Goal: Navigation & Orientation: Find specific page/section

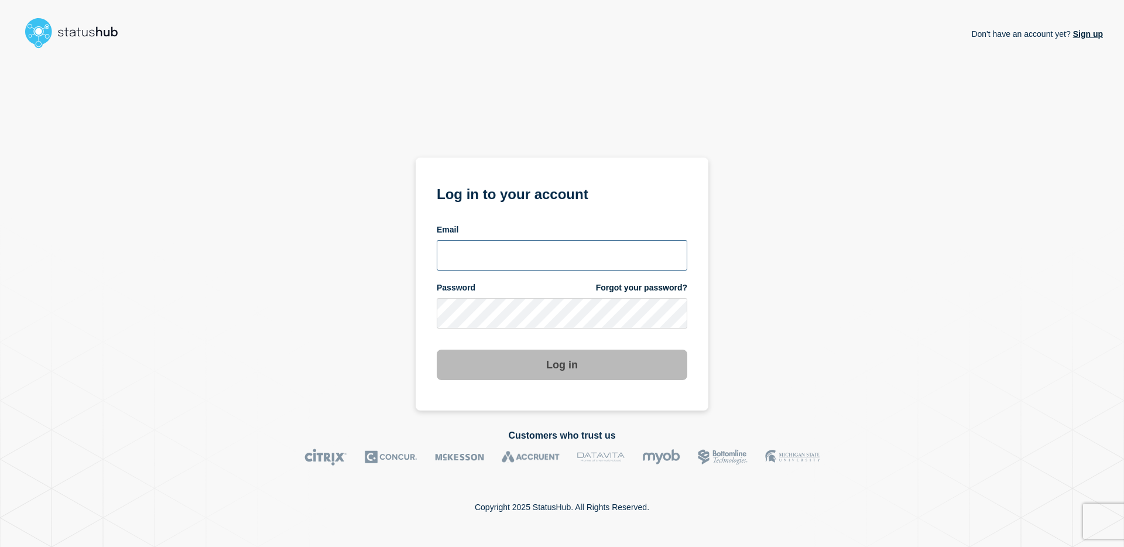
click at [511, 252] on input "email input" at bounding box center [562, 255] width 250 height 30
type input "[EMAIL_ADDRESS][DOMAIN_NAME]"
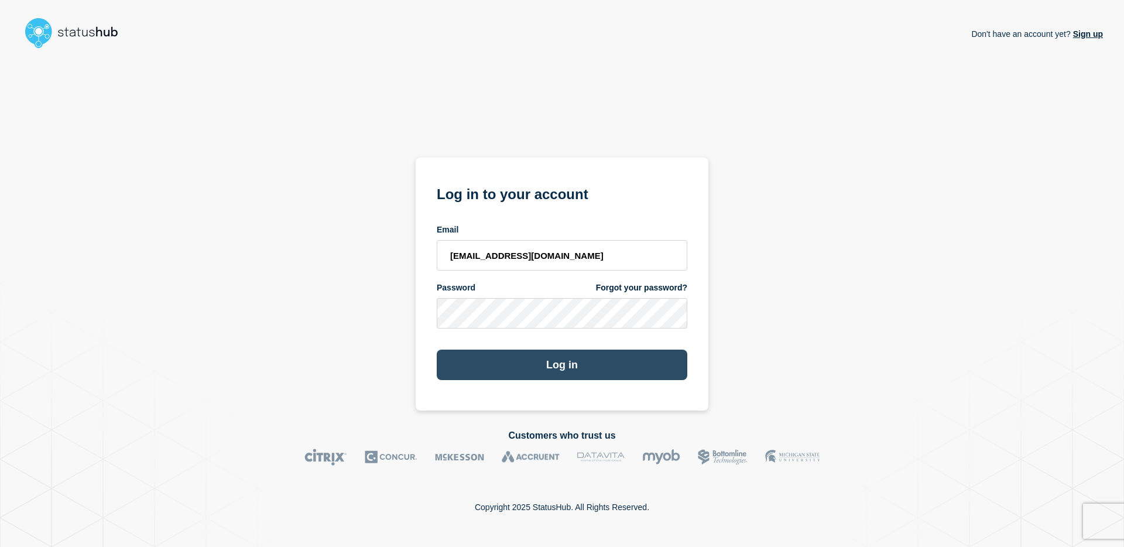
click at [574, 358] on button "Log in" at bounding box center [562, 364] width 250 height 30
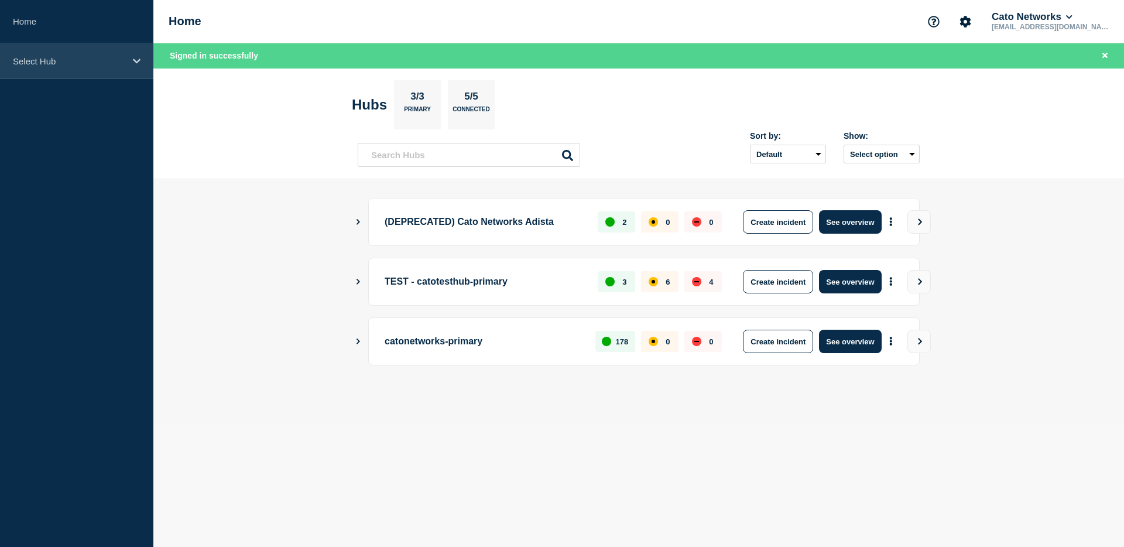
click at [133, 60] on icon at bounding box center [137, 61] width 8 height 9
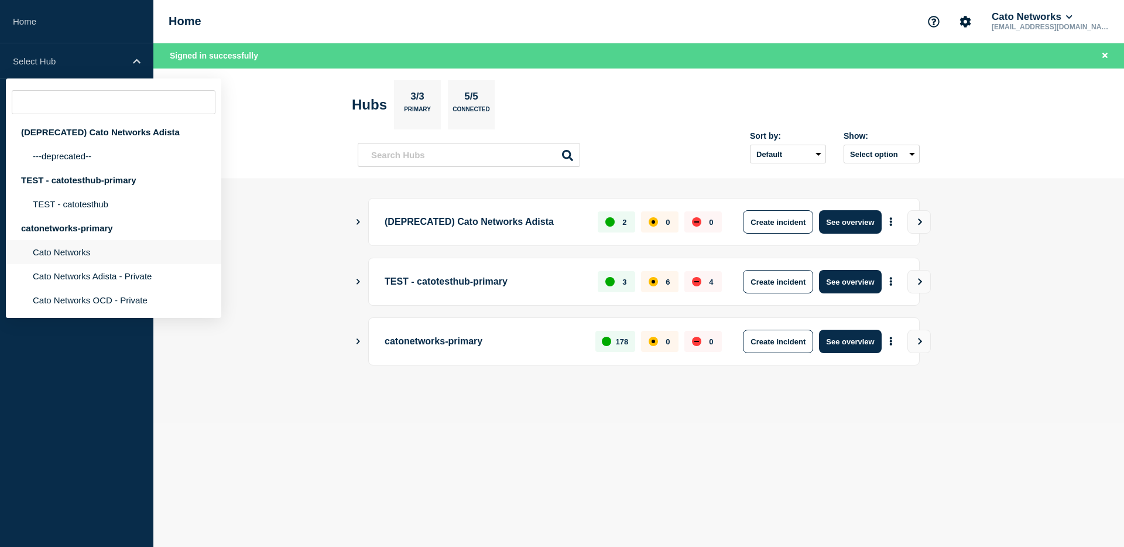
click at [78, 264] on li "Cato Networks" at bounding box center [113, 252] width 215 height 24
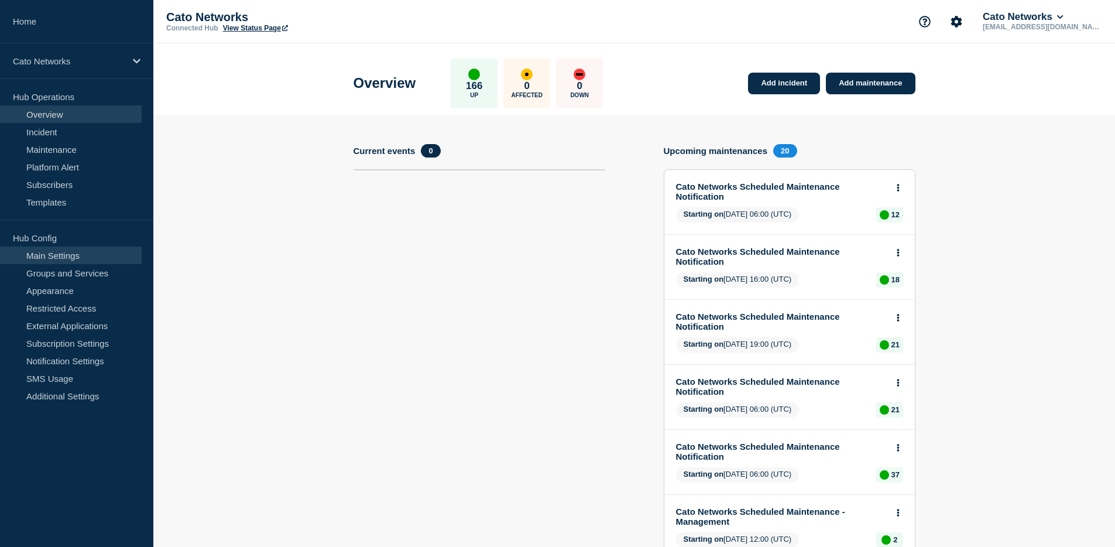
click at [71, 256] on link "Main Settings" at bounding box center [71, 255] width 142 height 18
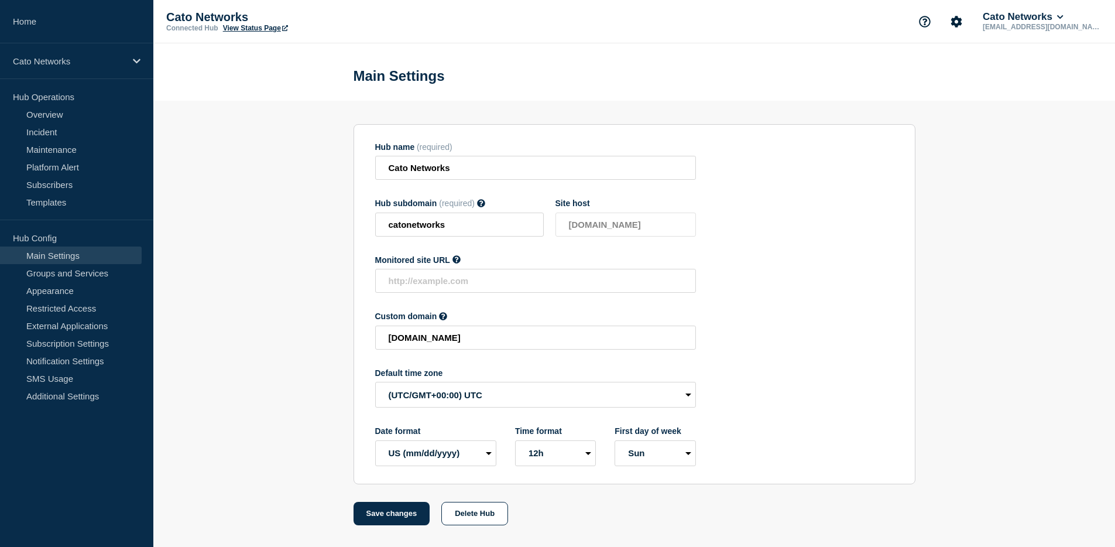
scroll to position [16, 0]
click at [80, 397] on link "Additional Settings" at bounding box center [71, 396] width 142 height 18
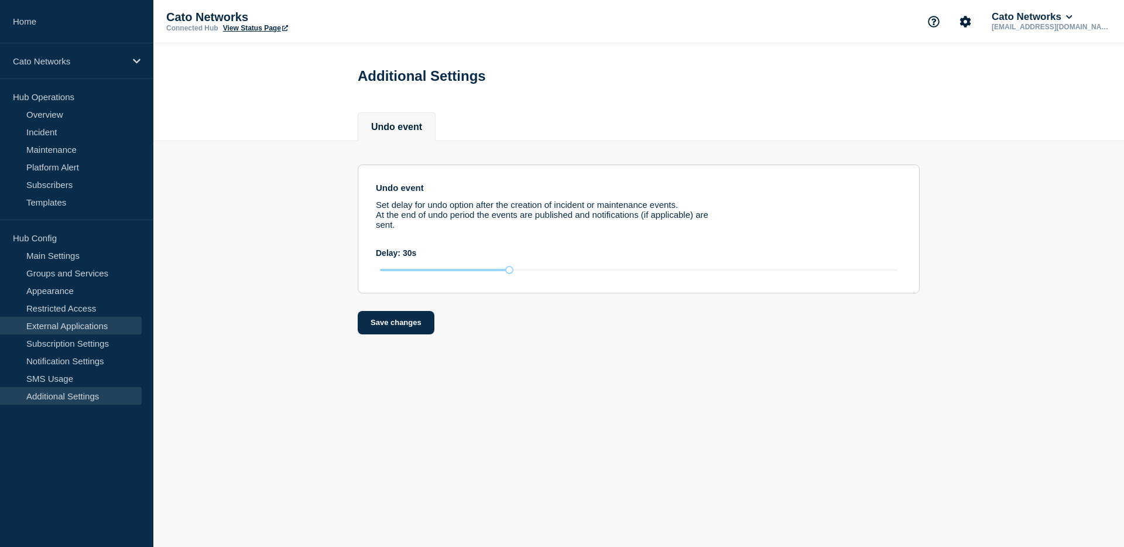
click at [63, 328] on link "External Applications" at bounding box center [71, 326] width 142 height 18
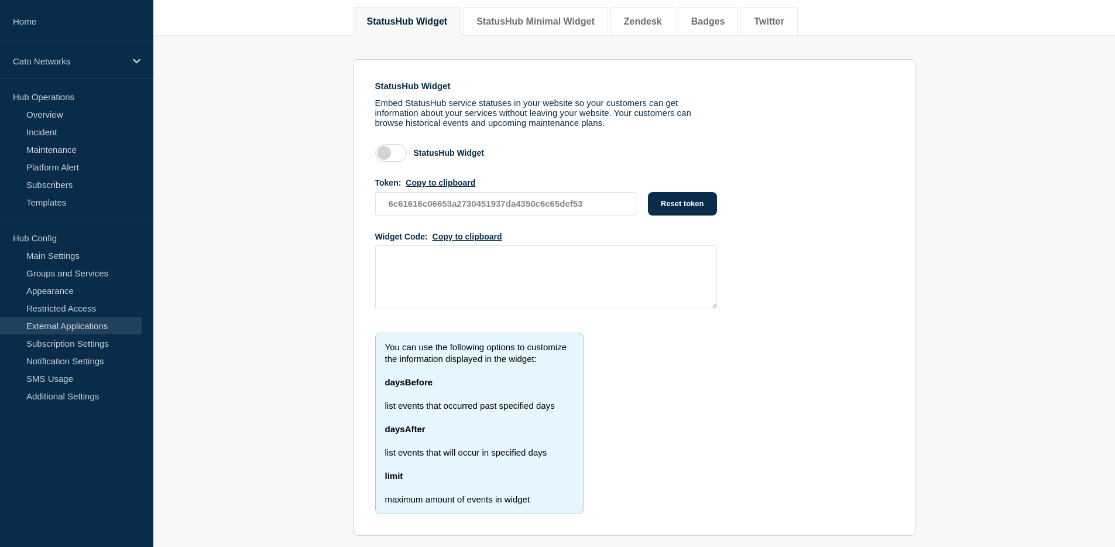
scroll to position [152, 0]
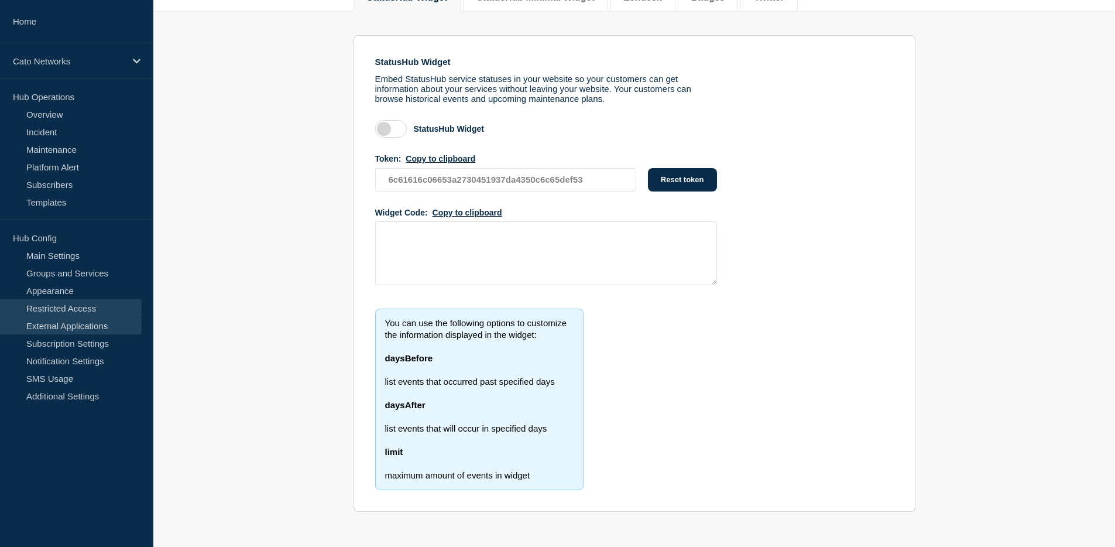
click at [43, 306] on link "Restricted Access" at bounding box center [71, 308] width 142 height 18
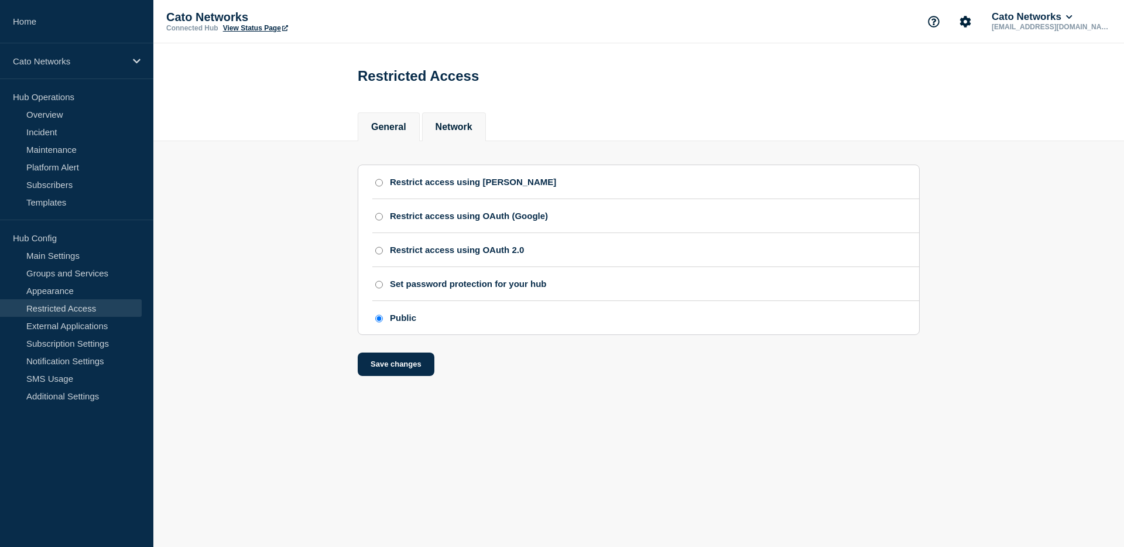
click at [455, 121] on li "Network" at bounding box center [454, 126] width 64 height 29
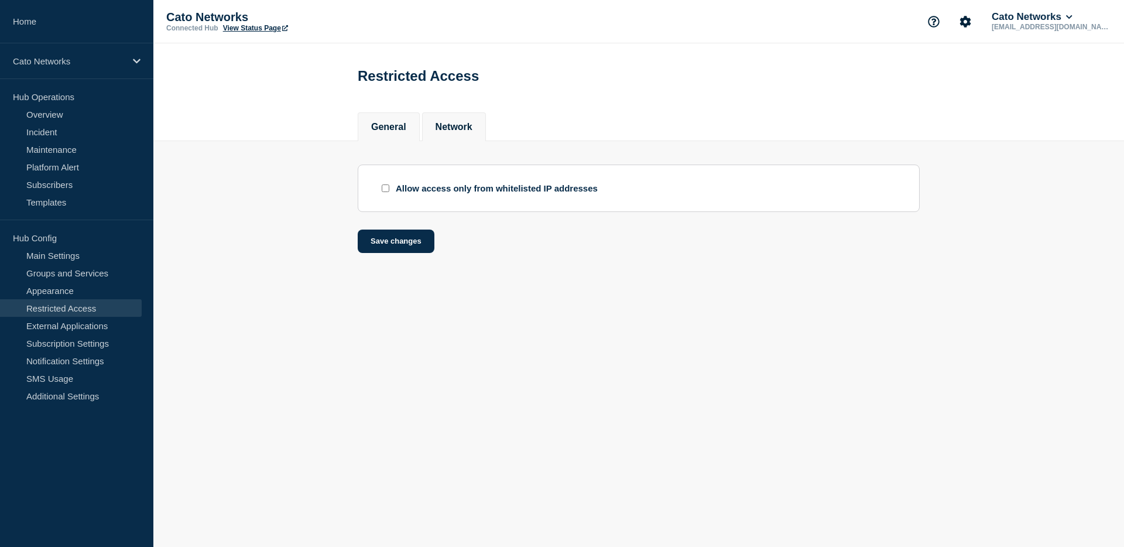
click at [396, 124] on button "General" at bounding box center [388, 127] width 35 height 11
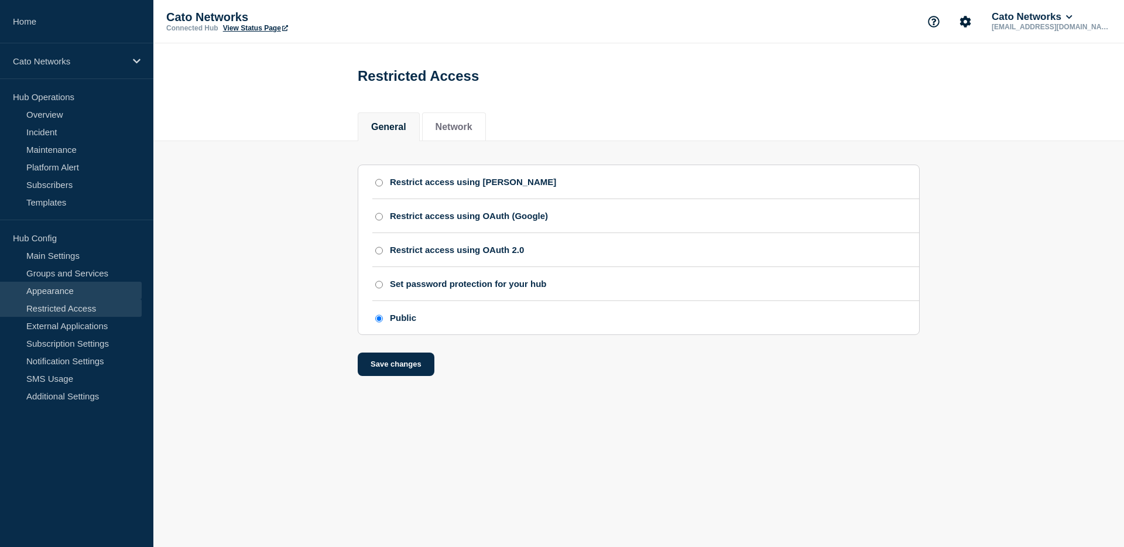
click at [65, 292] on link "Appearance" at bounding box center [71, 291] width 142 height 18
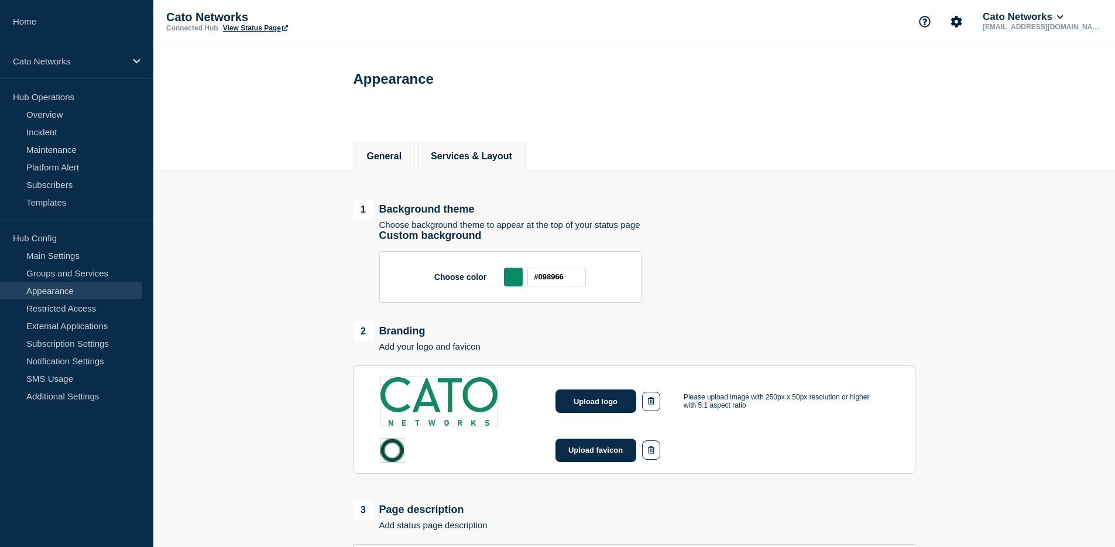
click at [473, 156] on button "Services & Layout" at bounding box center [471, 156] width 81 height 11
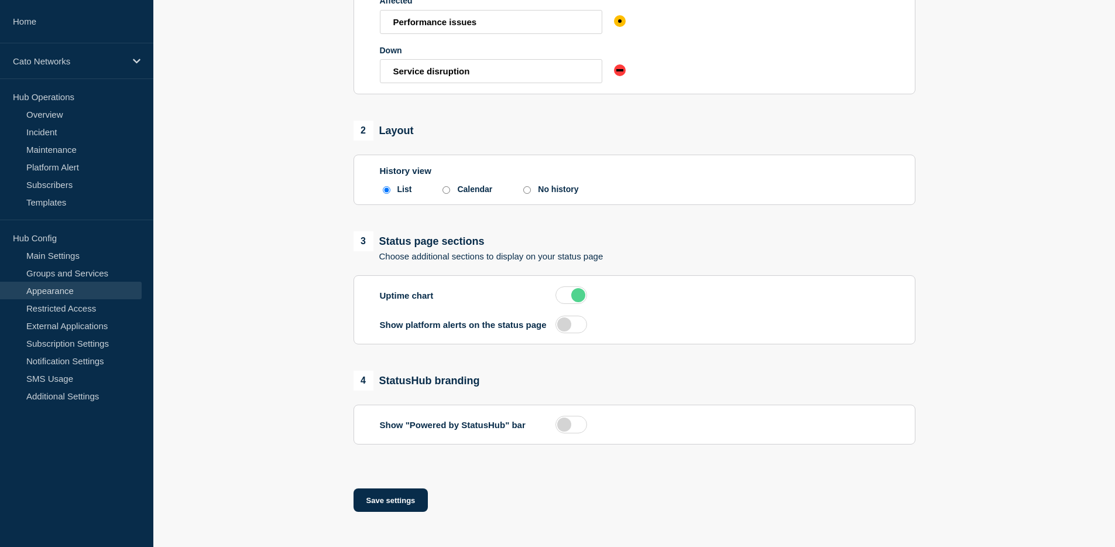
scroll to position [328, 0]
click at [67, 254] on link "Main Settings" at bounding box center [71, 255] width 142 height 18
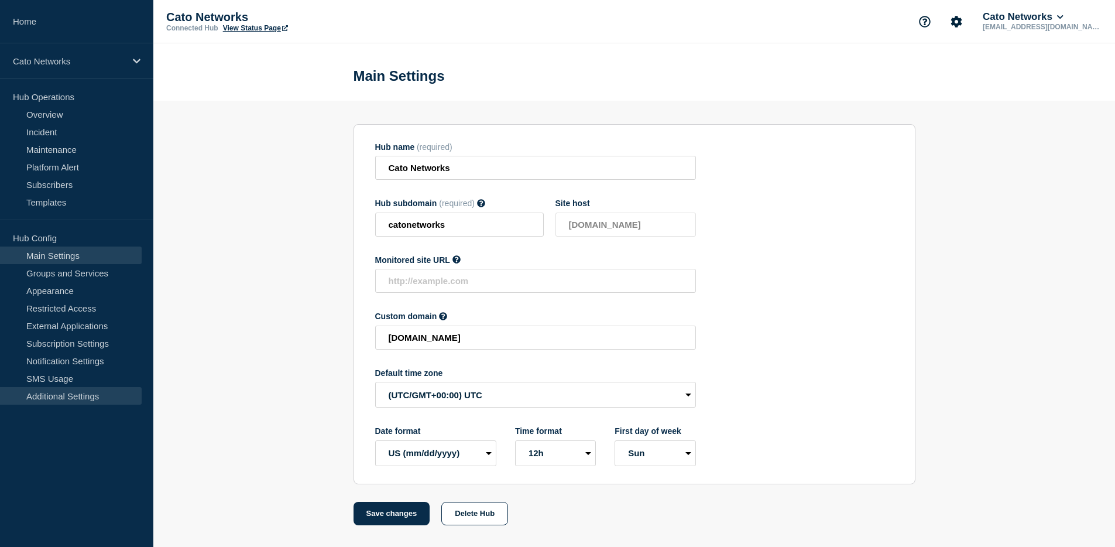
click at [105, 399] on link "Additional Settings" at bounding box center [71, 396] width 142 height 18
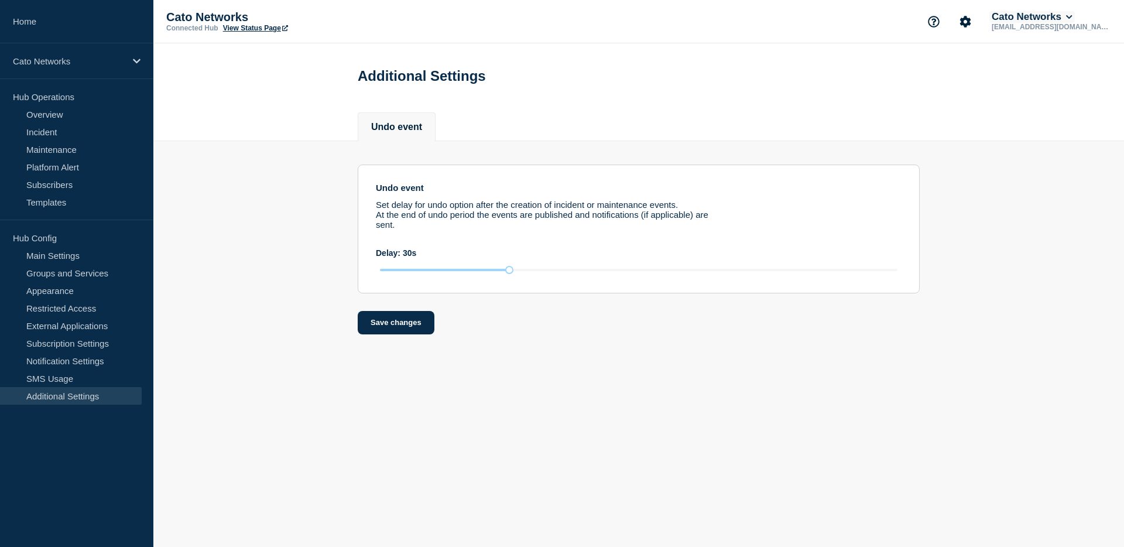
click at [1075, 22] on button "Cato Networks" at bounding box center [1031, 17] width 85 height 12
click at [939, 21] on icon "Support" at bounding box center [933, 21] width 11 height 11
click at [939, 20] on icon "Support" at bounding box center [934, 22] width 12 height 12
click at [939, 21] on icon "Support" at bounding box center [934, 22] width 12 height 12
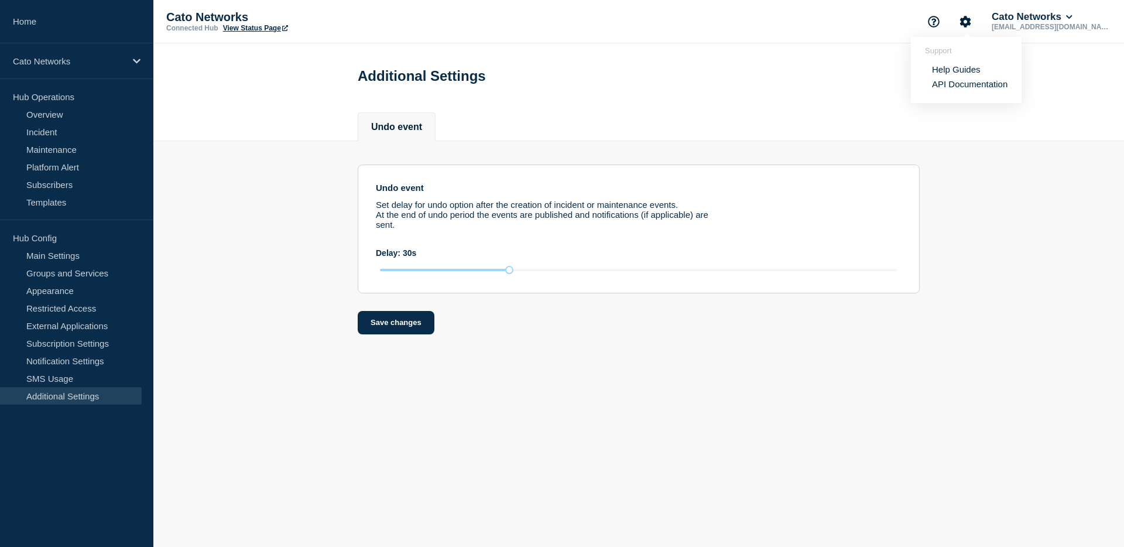
click at [966, 69] on link "Help Guides" at bounding box center [956, 69] width 49 height 10
